Goal: Information Seeking & Learning: Learn about a topic

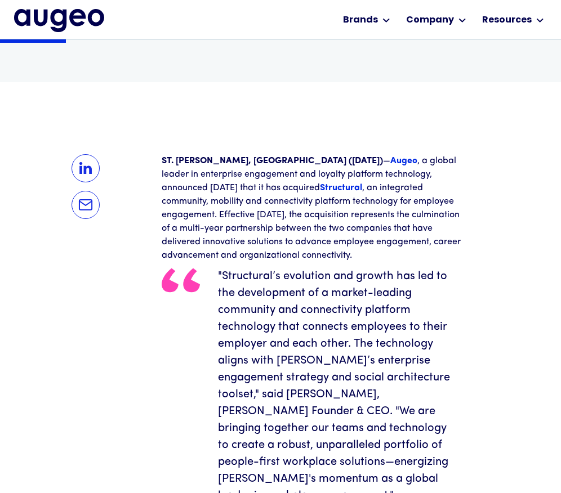
click at [379, 358] on blockquote ""Structural’s evolution and growth has led to the development of a market-leadi…" at bounding box center [315, 386] width 306 height 237
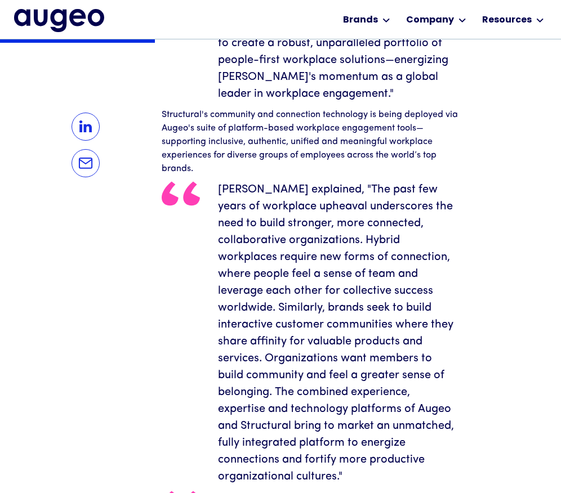
click at [377, 349] on blockquote "[PERSON_NAME] explained, "The past few years of workplace upheaval underscores …" at bounding box center [315, 333] width 306 height 304
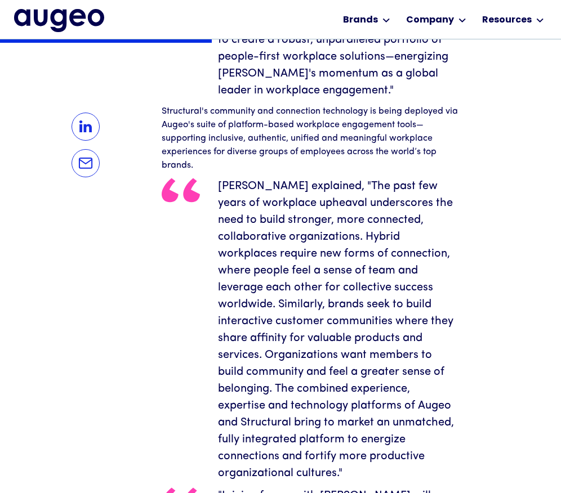
scroll to position [970, 0]
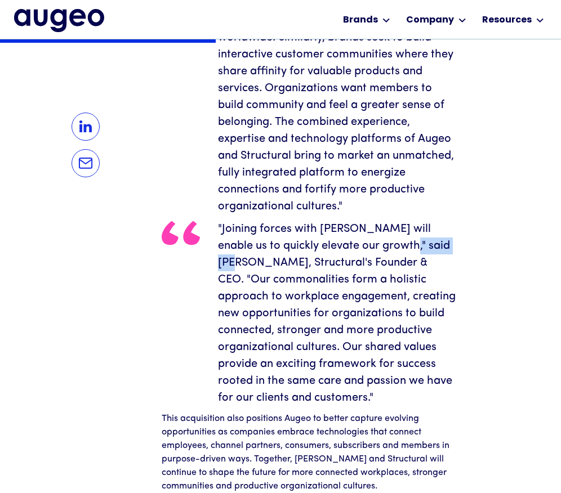
drag, startPoint x: 389, startPoint y: 228, endPoint x: 444, endPoint y: 232, distance: 55.9
click at [444, 232] on blockquote ""Joining forces with [PERSON_NAME] will enable us to quickly elevate our growth…" at bounding box center [315, 314] width 306 height 186
copy blockquote "[PERSON_NAME]"
